Goal: Share content

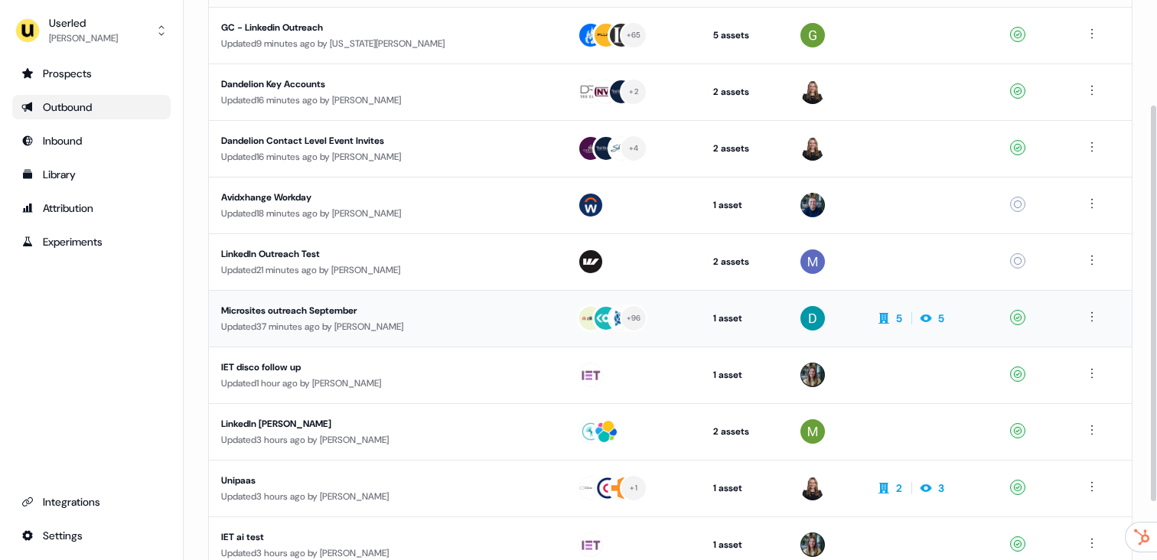
scroll to position [149, 0]
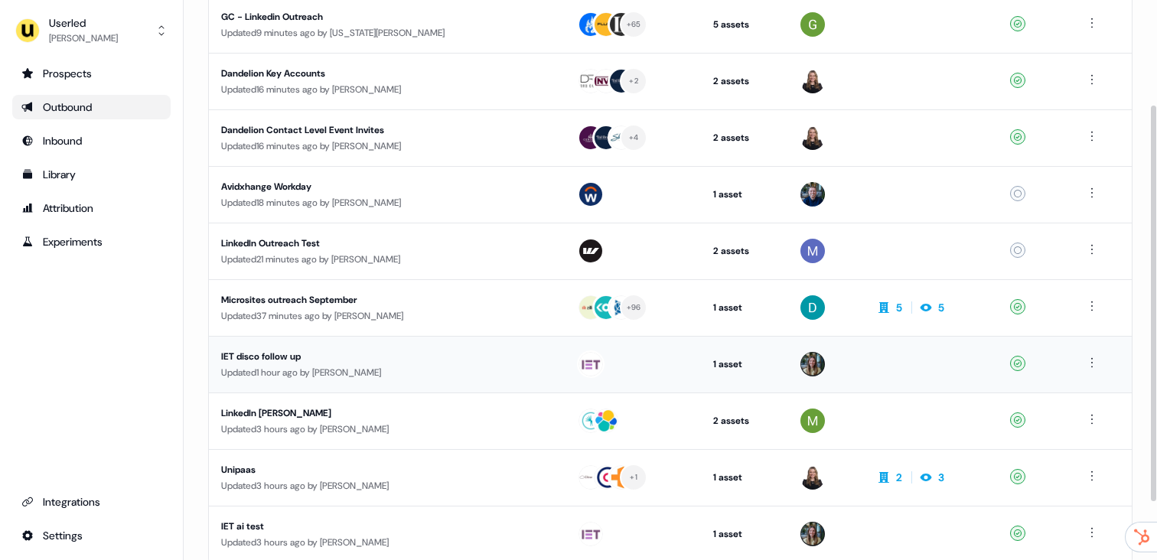
click at [343, 359] on div "IET disco follow up" at bounding box center [365, 356] width 289 height 15
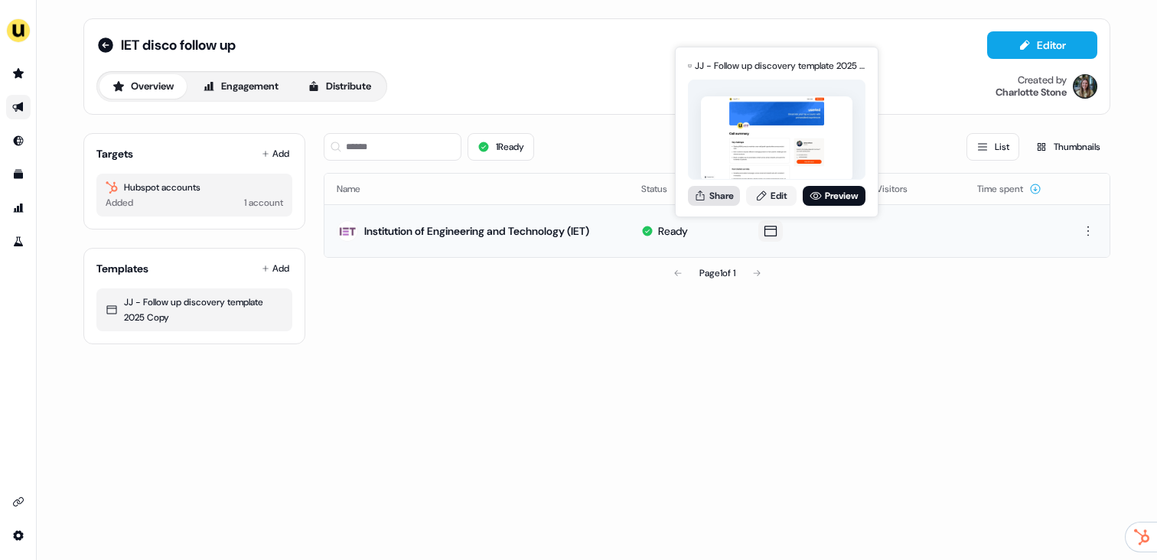
click at [724, 197] on button "Share" at bounding box center [714, 196] width 52 height 20
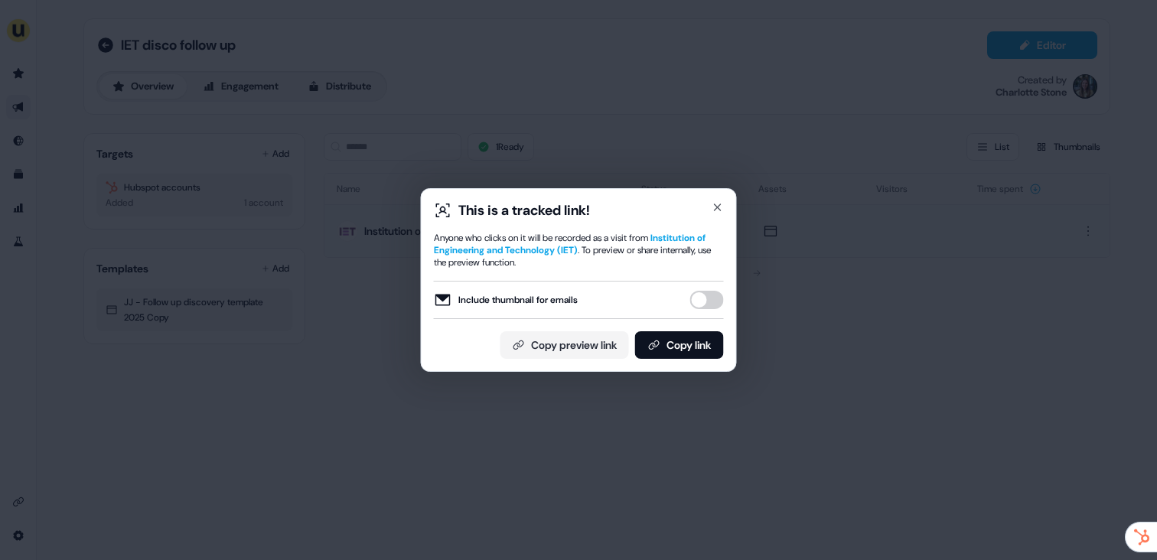
click at [693, 303] on button "Include thumbnail for emails" at bounding box center [707, 300] width 34 height 18
click at [693, 335] on button "Copy link" at bounding box center [679, 345] width 89 height 28
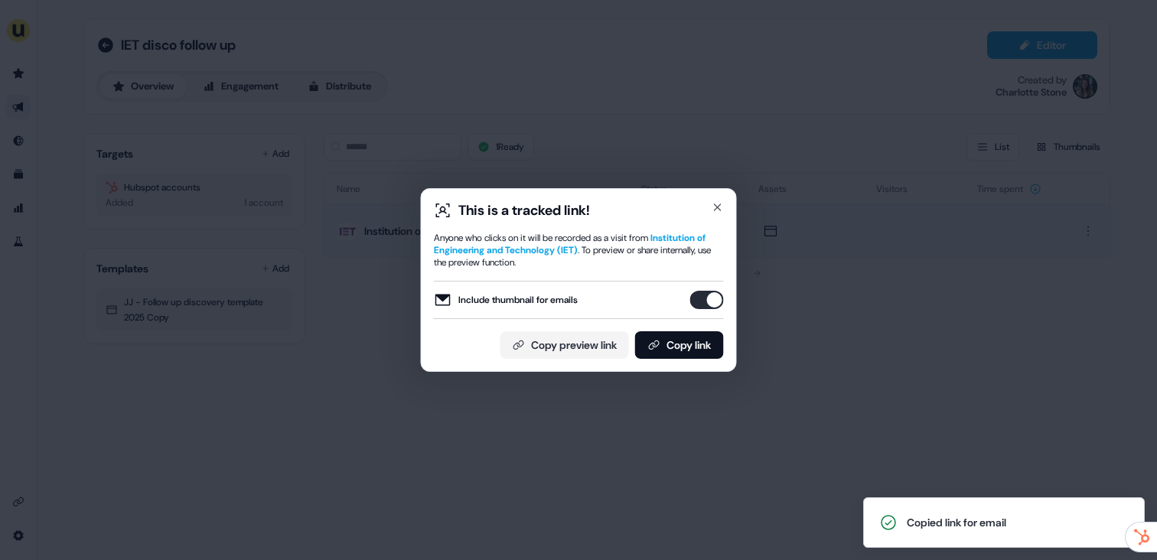
click at [697, 316] on div "Include thumbnail for emails" at bounding box center [579, 300] width 290 height 38
click at [700, 305] on button "Include thumbnail for emails" at bounding box center [707, 300] width 34 height 18
click at [694, 327] on div "This is a tracked link! Anyone who clicks on it will be recorded as a visit fro…" at bounding box center [579, 280] width 290 height 158
click at [690, 341] on button "Copy link" at bounding box center [679, 345] width 89 height 28
